Goal: Information Seeking & Learning: Learn about a topic

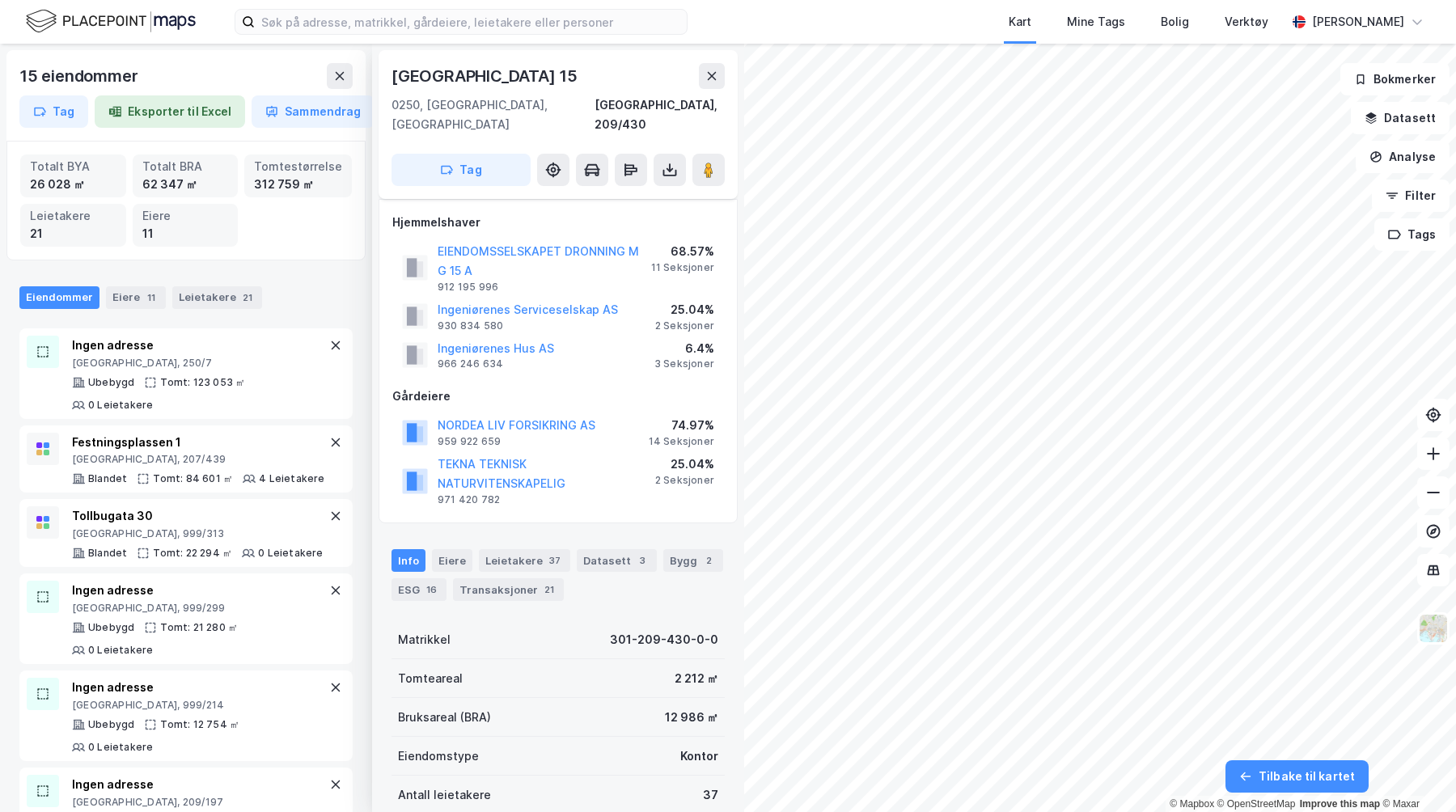
scroll to position [9, 0]
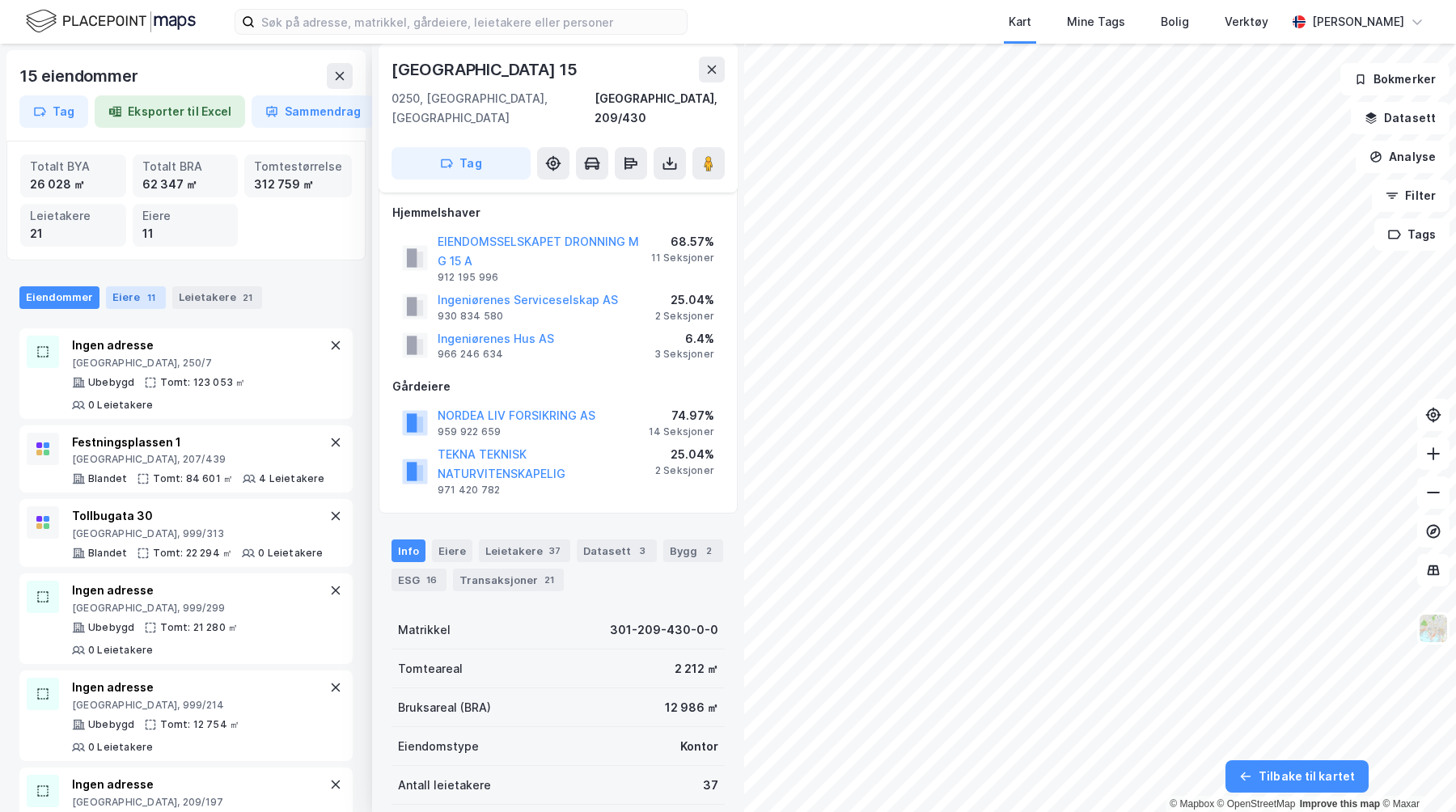
click at [125, 293] on div "Eiere 11" at bounding box center [136, 298] width 60 height 22
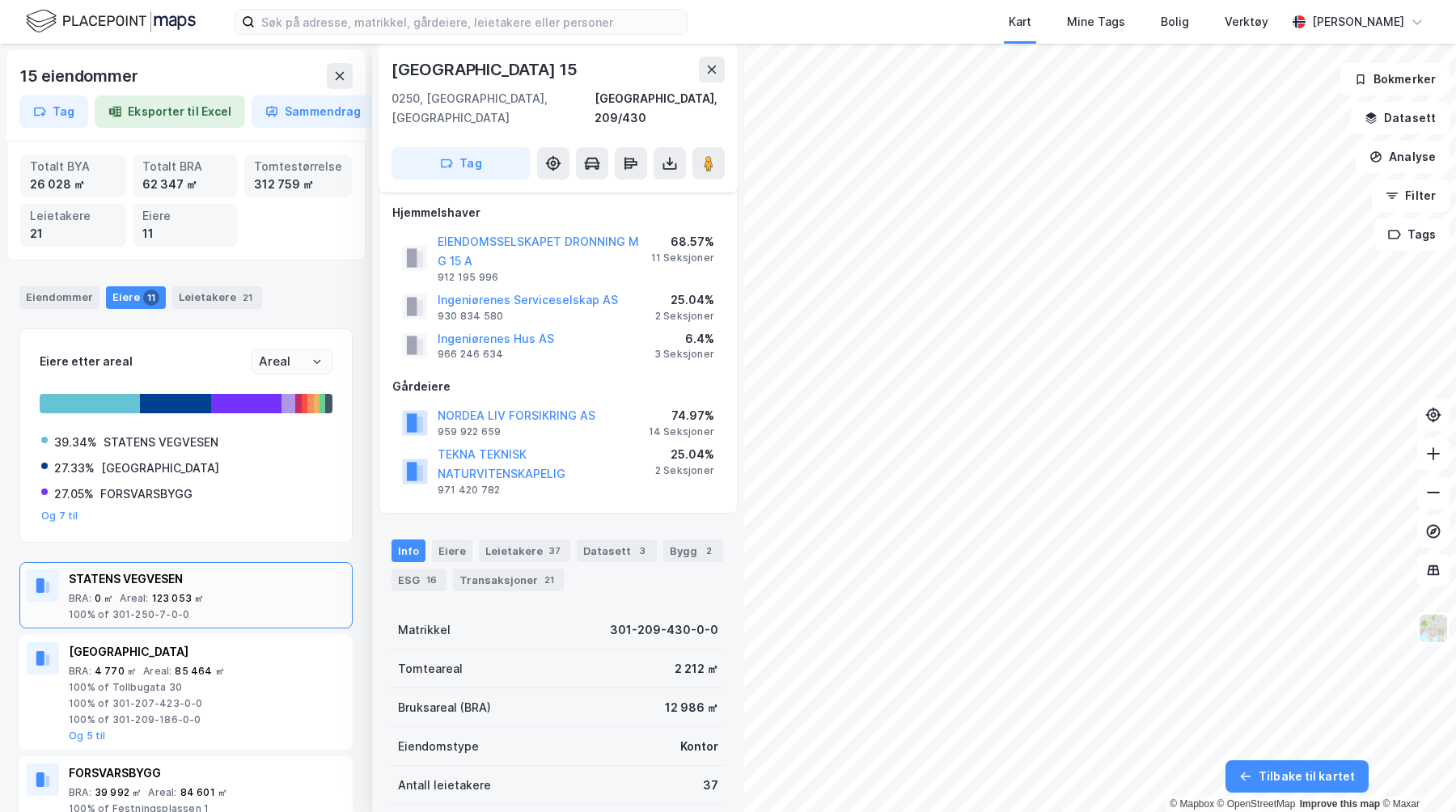
click at [136, 587] on div "STATENS VEGVESEN" at bounding box center [207, 579] width 277 height 20
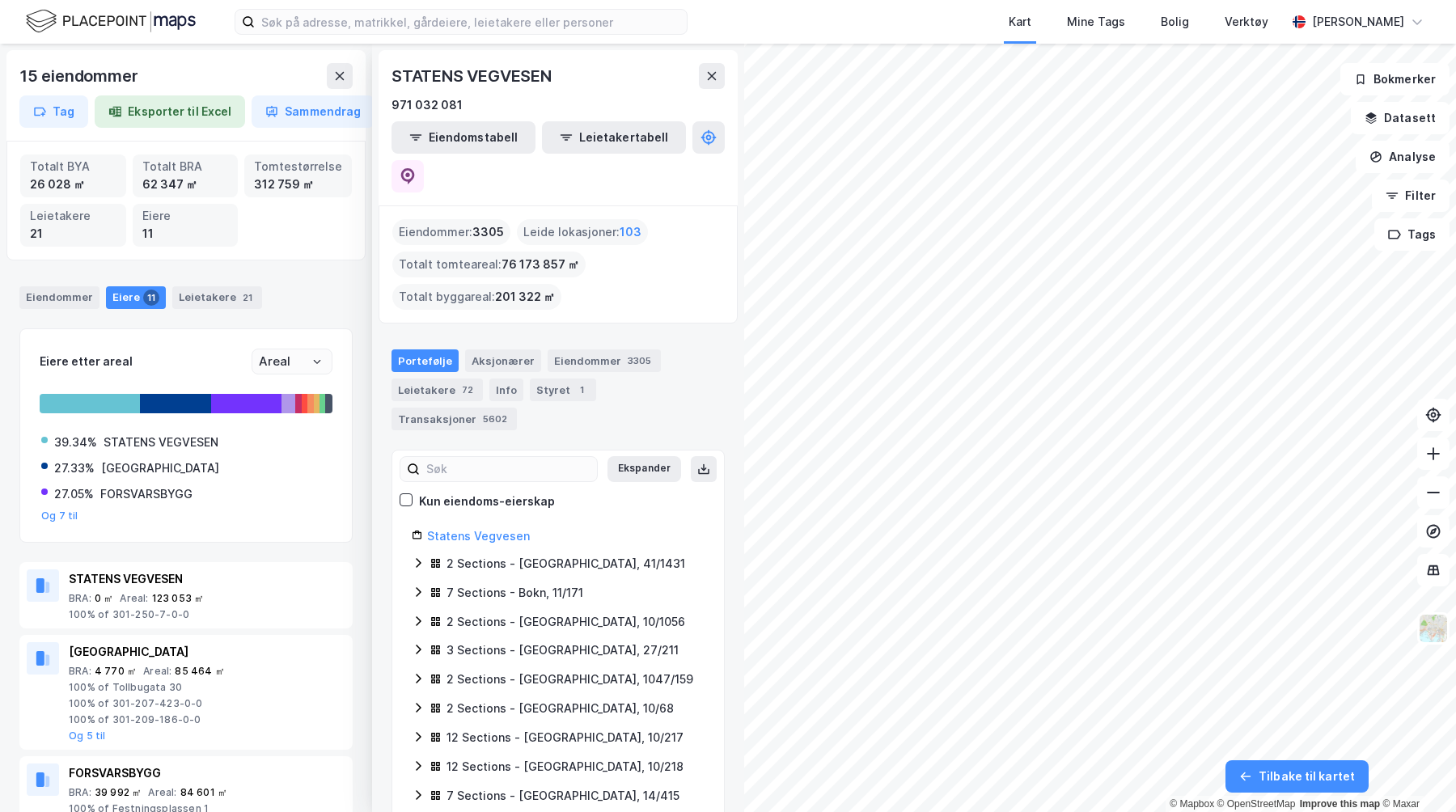
click at [454, 219] on div "Eiendommer : 3305" at bounding box center [451, 232] width 118 height 26
click at [588, 219] on div "Leide lokasjoner : 103" at bounding box center [583, 232] width 131 height 26
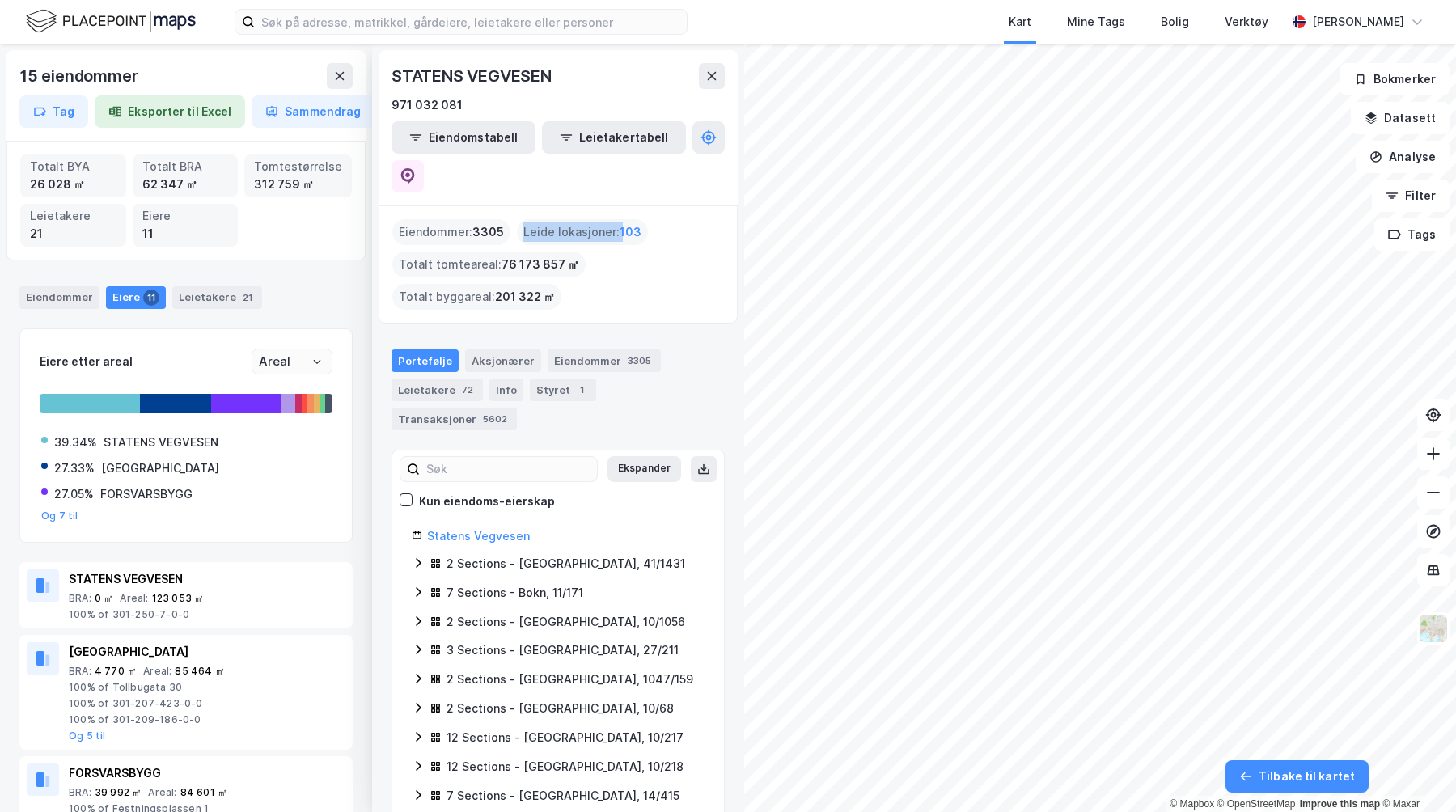
click at [588, 219] on div "Leide lokasjoner : 103" at bounding box center [583, 232] width 131 height 26
click at [509, 219] on div "Eiendommer : 3305 Leide lokasjoner : 103 Totalt tomteareal : 76 173 857 ㎡ Total…" at bounding box center [558, 264] width 331 height 90
click at [509, 255] on span "76 173 857 ㎡" at bounding box center [540, 264] width 77 height 20
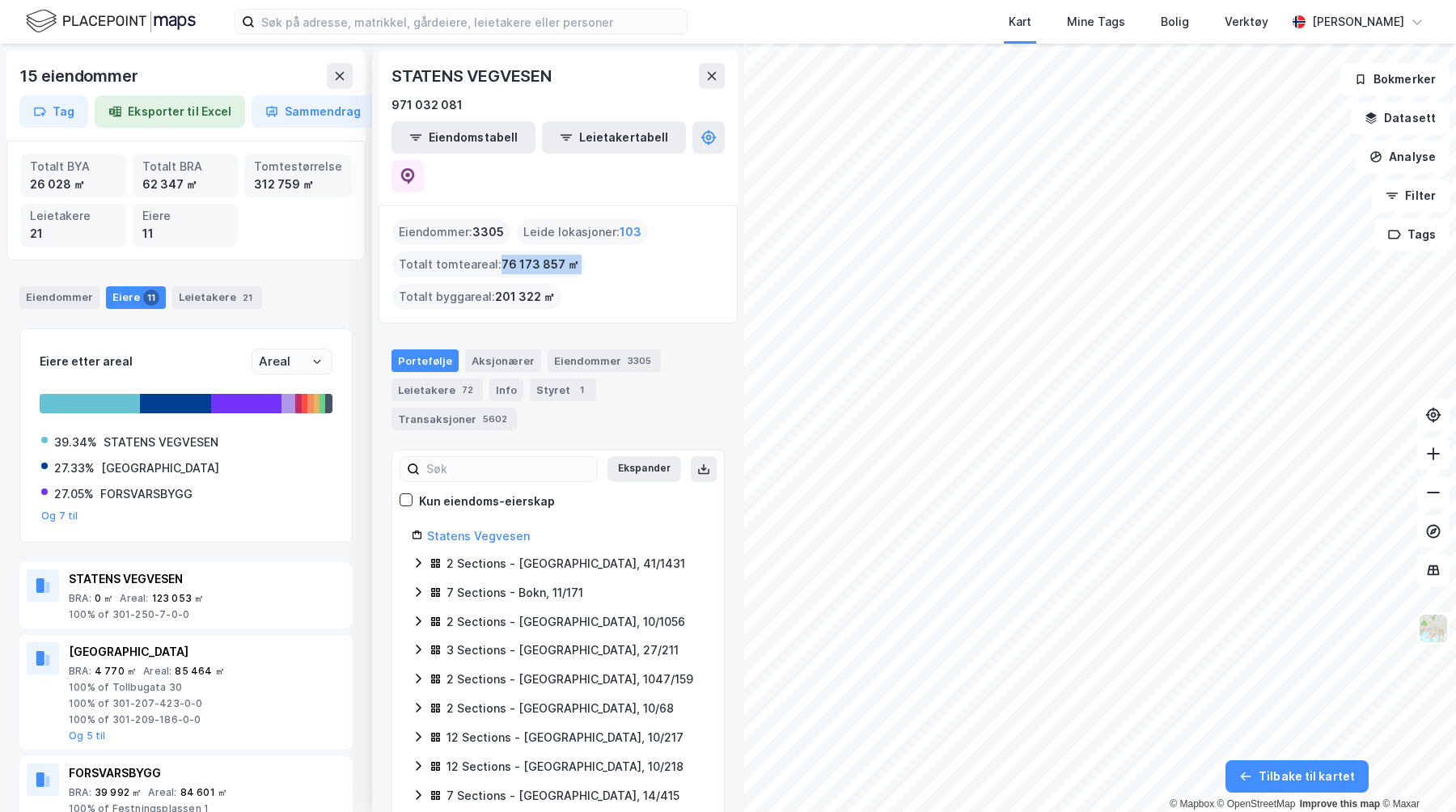
click at [509, 255] on span "76 173 857 ㎡" at bounding box center [540, 264] width 77 height 20
click at [523, 240] on div "Eiendommer : 3305 Leide lokasjoner : 103 Totalt tomteareal : 76 173 857 ㎡ Total…" at bounding box center [558, 264] width 331 height 90
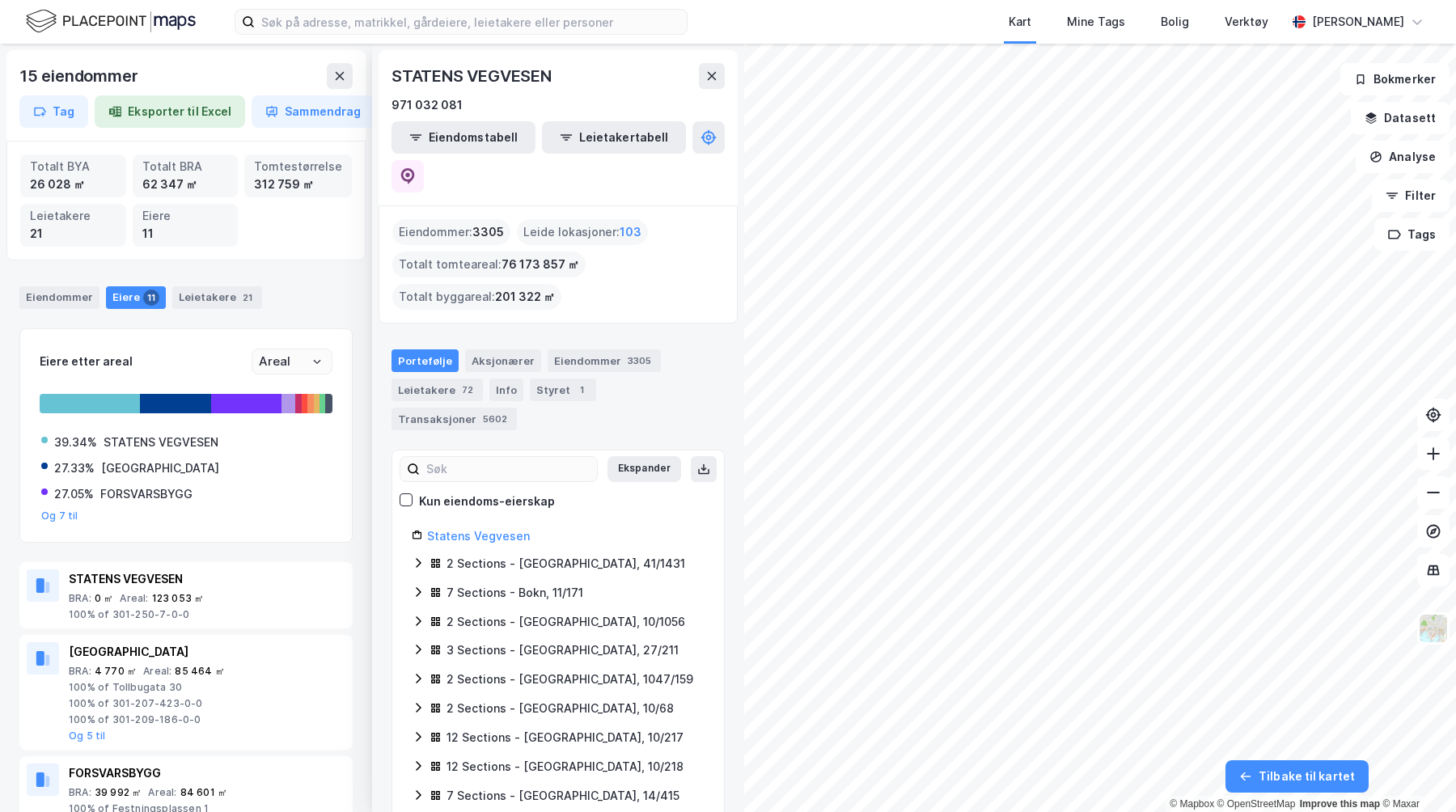
click at [523, 219] on div "Leide lokasjoner : 103" at bounding box center [583, 232] width 131 height 26
click at [453, 219] on div "Eiendommer : 3305" at bounding box center [451, 232] width 118 height 26
click at [546, 219] on div "Leide lokasjoner : 103" at bounding box center [583, 232] width 131 height 26
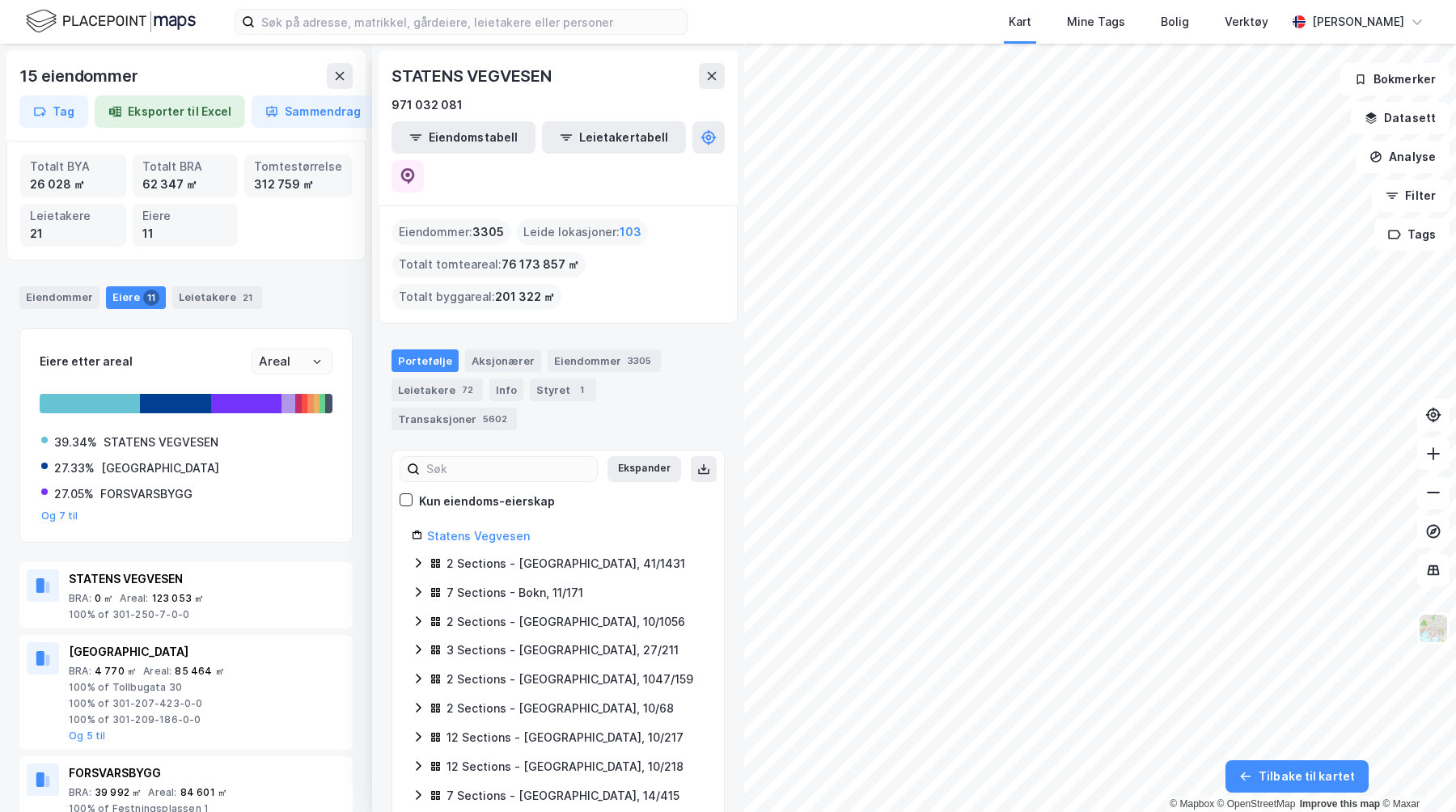
click at [451, 219] on div "Eiendommer : 3305" at bounding box center [451, 232] width 118 height 26
click at [460, 251] on div "Totalt tomteareal : 76 173 857 ㎡" at bounding box center [489, 264] width 194 height 26
click at [460, 284] on div "Totalt byggareal : 201 322 ㎡" at bounding box center [477, 297] width 170 height 26
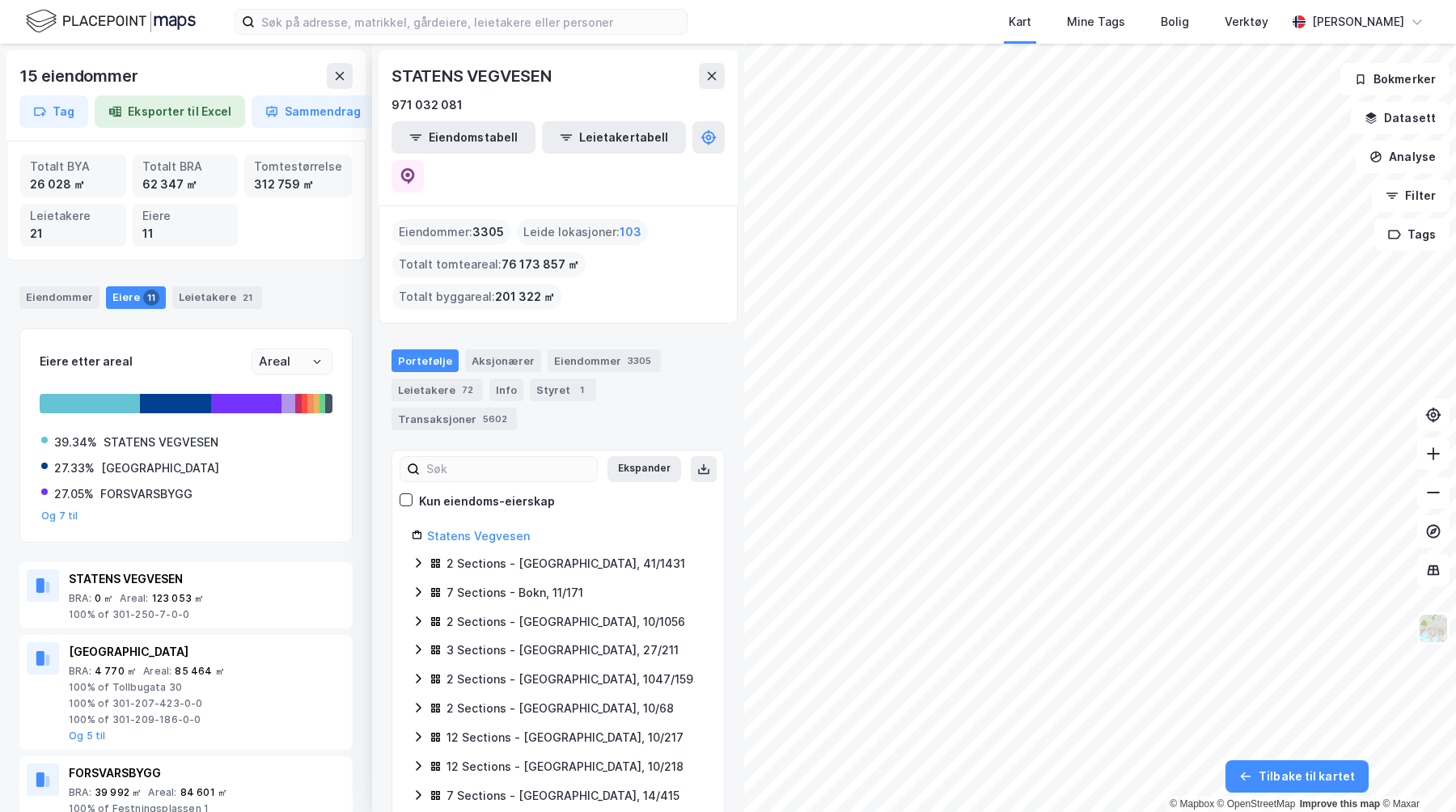
click at [460, 251] on div "Totalt tomteareal : 76 173 857 ㎡" at bounding box center [489, 264] width 194 height 26
click at [451, 219] on div "Eiendommer : 3305" at bounding box center [451, 232] width 118 height 26
click at [559, 219] on div "Leide lokasjoner : 103" at bounding box center [583, 232] width 131 height 26
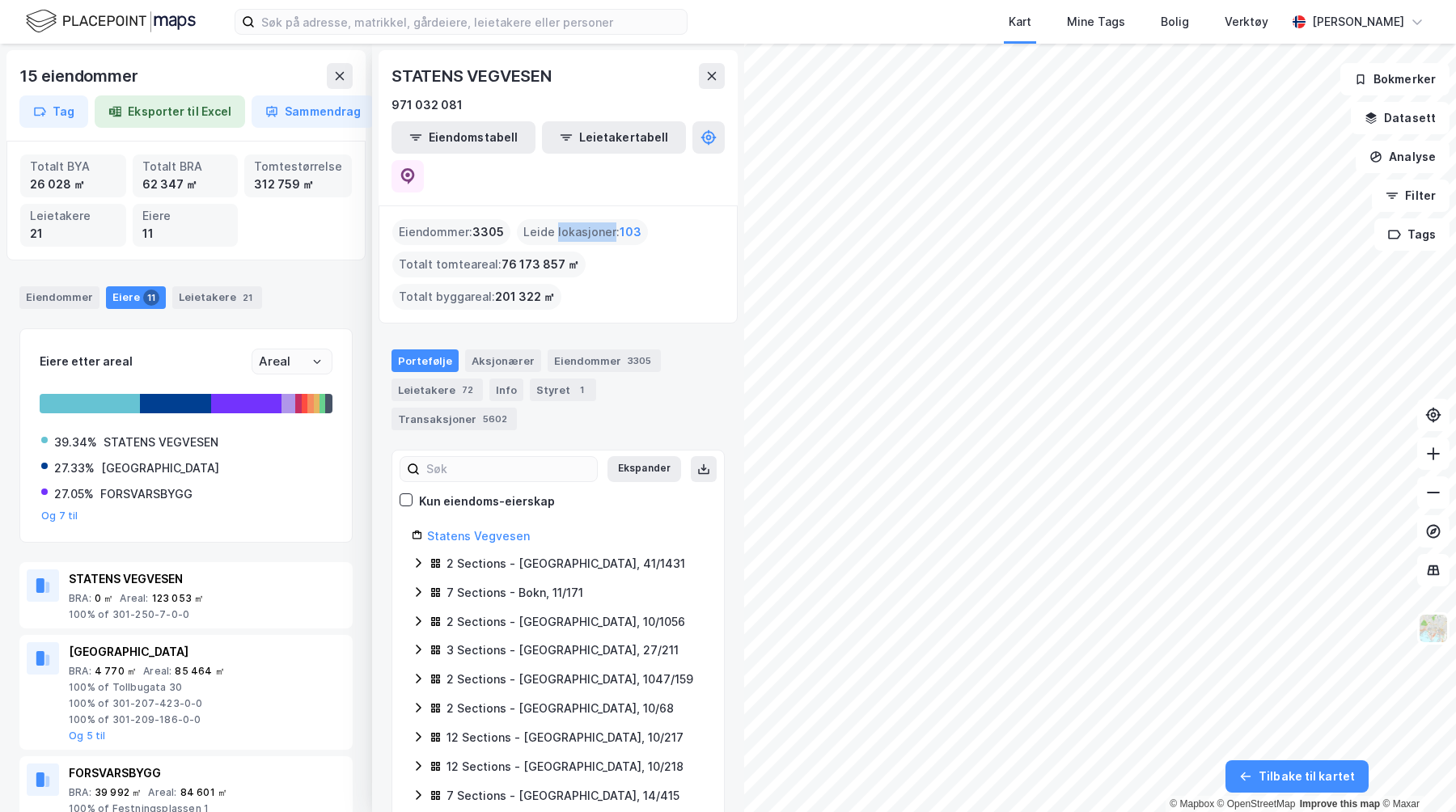
click at [559, 219] on div "Leide lokasjoner : 103" at bounding box center [583, 232] width 131 height 26
click at [487, 223] on span "3305" at bounding box center [488, 232] width 32 height 20
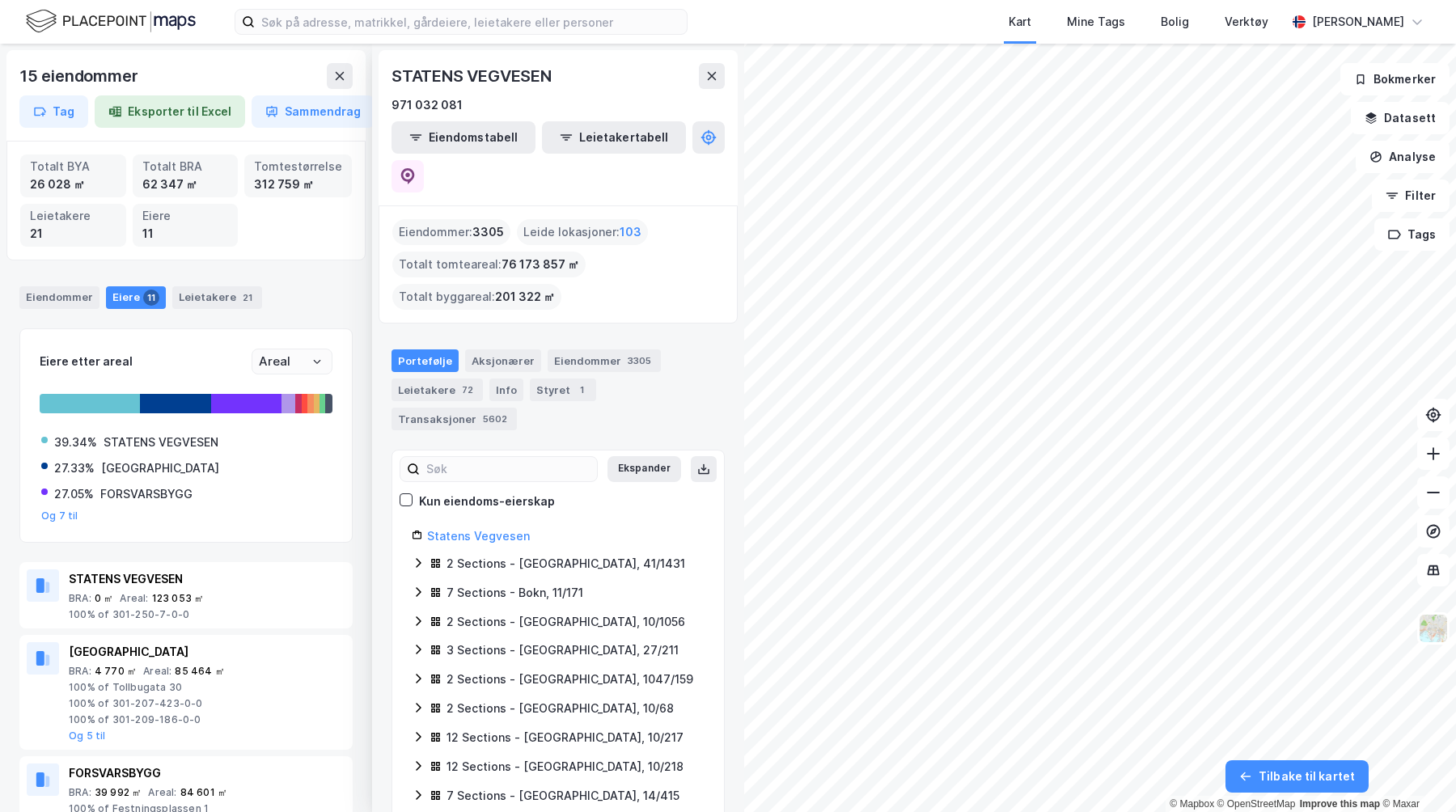
click at [487, 251] on div "Totalt tomteareal : 76 173 857 ㎡" at bounding box center [489, 264] width 194 height 26
click at [487, 284] on div "Totalt byggareal : 201 322 ㎡" at bounding box center [477, 297] width 170 height 26
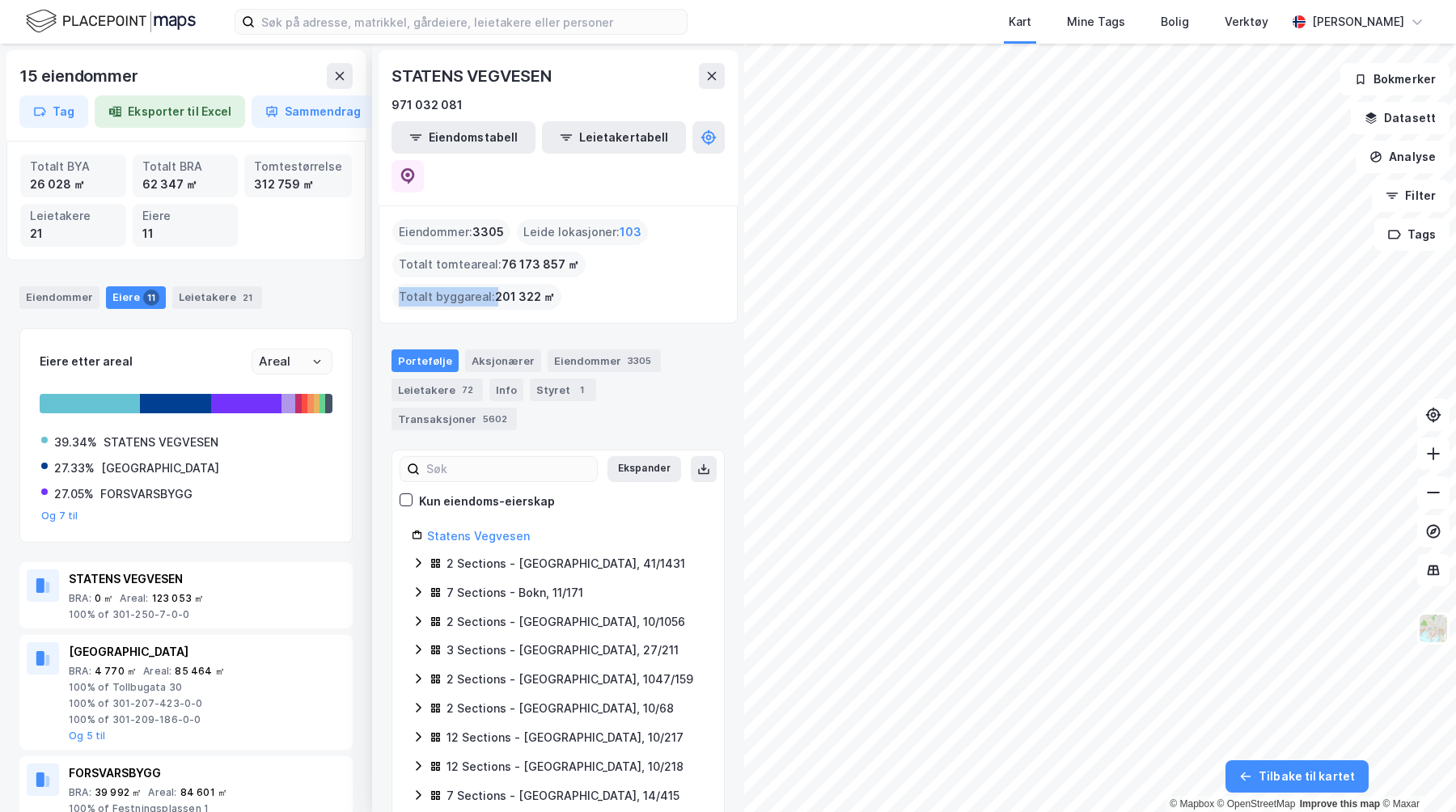
click at [487, 284] on div "Totalt byggareal : 201 322 ㎡" at bounding box center [477, 297] width 170 height 26
click at [620, 259] on div "Eiendommer : 3305 Leide lokasjoner : 103 Totalt tomteareal : 76 173 857 ㎡ Total…" at bounding box center [558, 264] width 331 height 90
click at [65, 305] on div "Eiendommer" at bounding box center [59, 298] width 80 height 22
